Goal: Find specific page/section: Find specific page/section

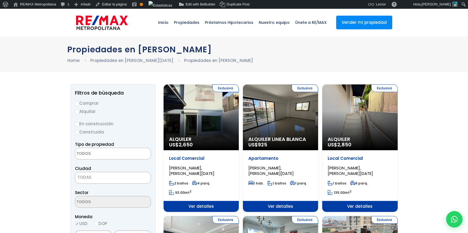
select select
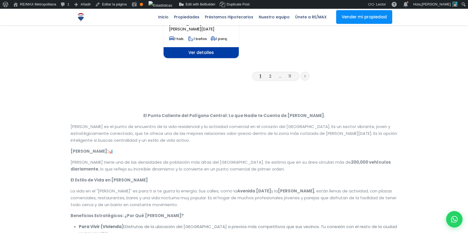
scroll to position [568, 0]
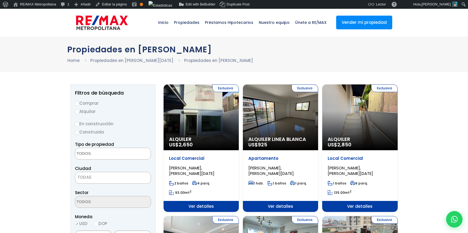
select select
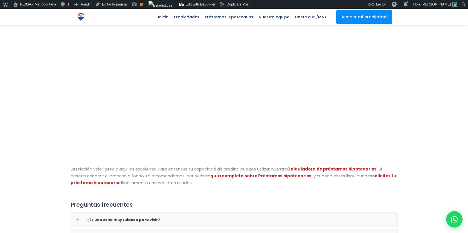
scroll to position [1089, 0]
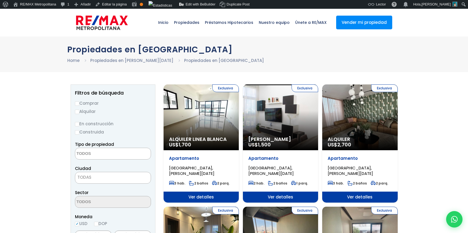
select select
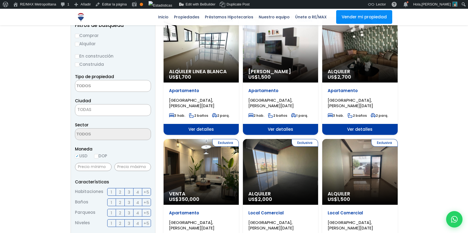
scroll to position [9, 0]
